Goal: Task Accomplishment & Management: Use online tool/utility

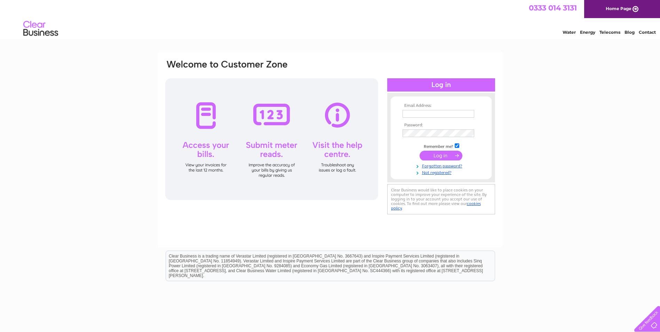
type input "[EMAIL_ADDRESS][DOMAIN_NAME]"
click at [448, 154] on input "submit" at bounding box center [440, 156] width 43 height 10
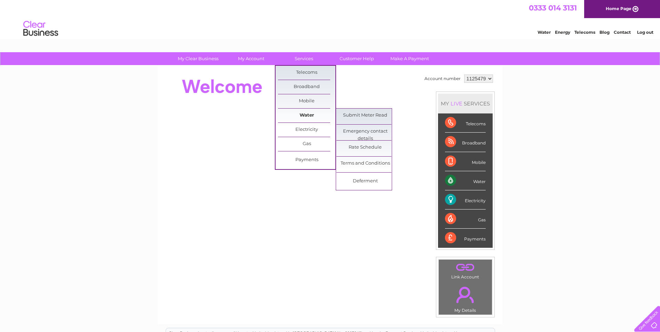
click at [312, 117] on link "Water" at bounding box center [306, 116] width 57 height 14
click at [360, 116] on link "Submit Meter Read" at bounding box center [364, 116] width 57 height 14
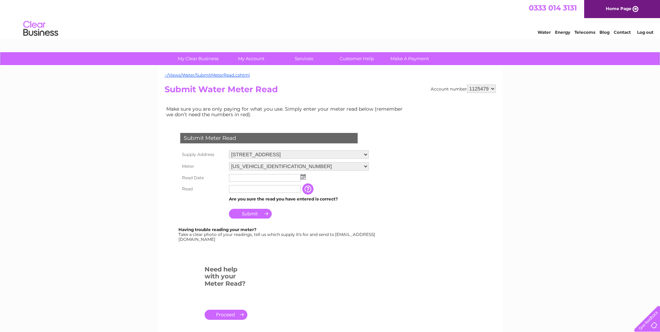
click at [302, 178] on img at bounding box center [303, 177] width 5 height 6
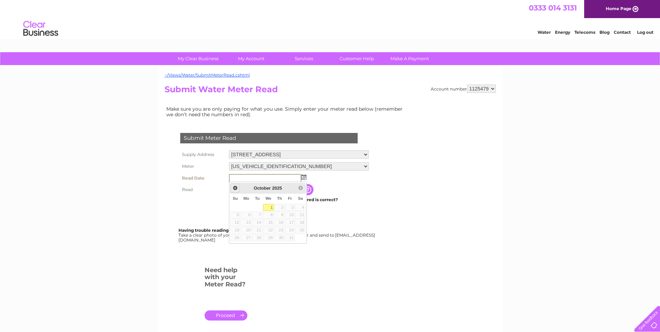
click at [233, 189] on span "Prev" at bounding box center [235, 188] width 6 height 6
click at [238, 237] on link "28" at bounding box center [235, 237] width 10 height 7
type input "[DATE]"
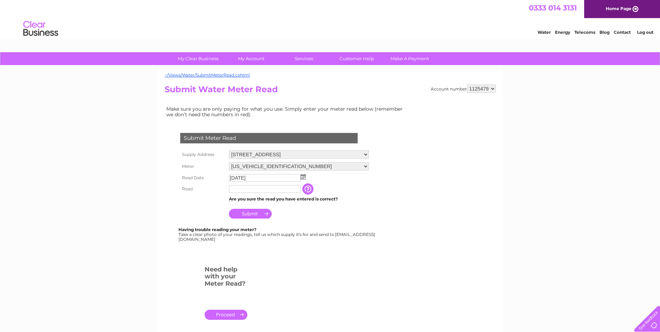
click at [258, 187] on input "text" at bounding box center [265, 189] width 72 height 8
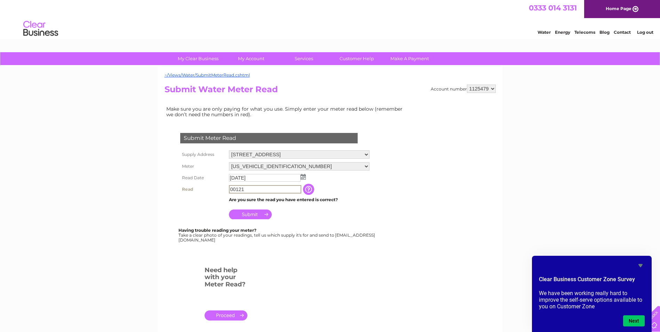
type input "00121"
click at [253, 214] on input "Submit" at bounding box center [250, 214] width 43 height 10
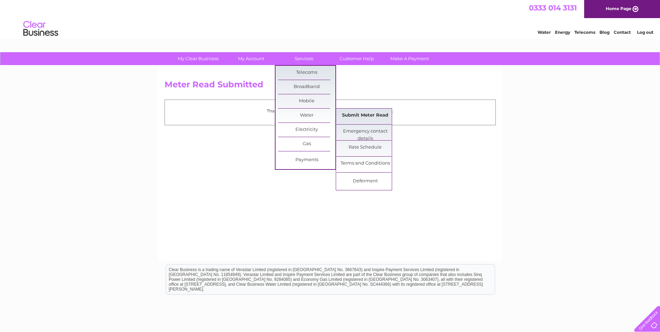
click at [365, 121] on link "Submit Meter Read" at bounding box center [364, 116] width 57 height 14
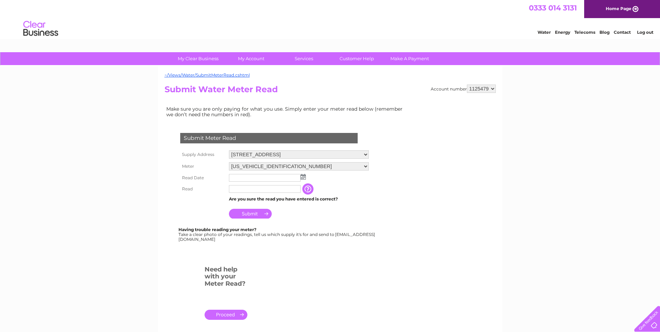
click at [41, 30] on img at bounding box center [40, 28] width 35 height 21
